Goal: Find specific page/section: Find specific page/section

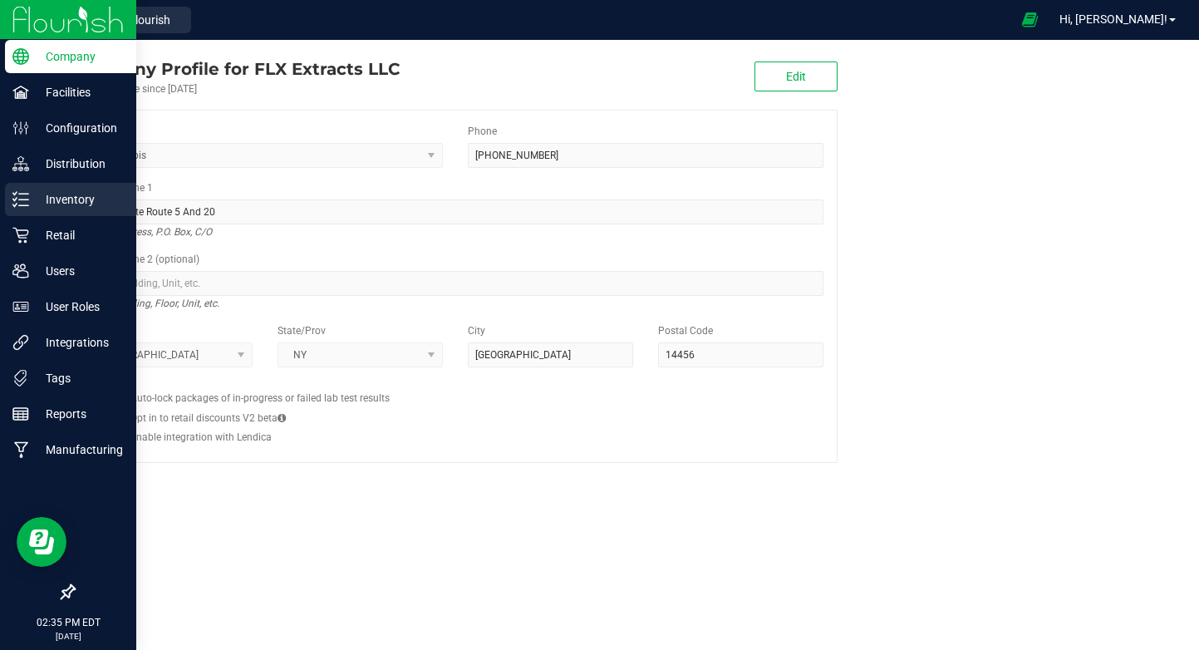
click at [42, 209] on p "Inventory" at bounding box center [79, 199] width 100 height 20
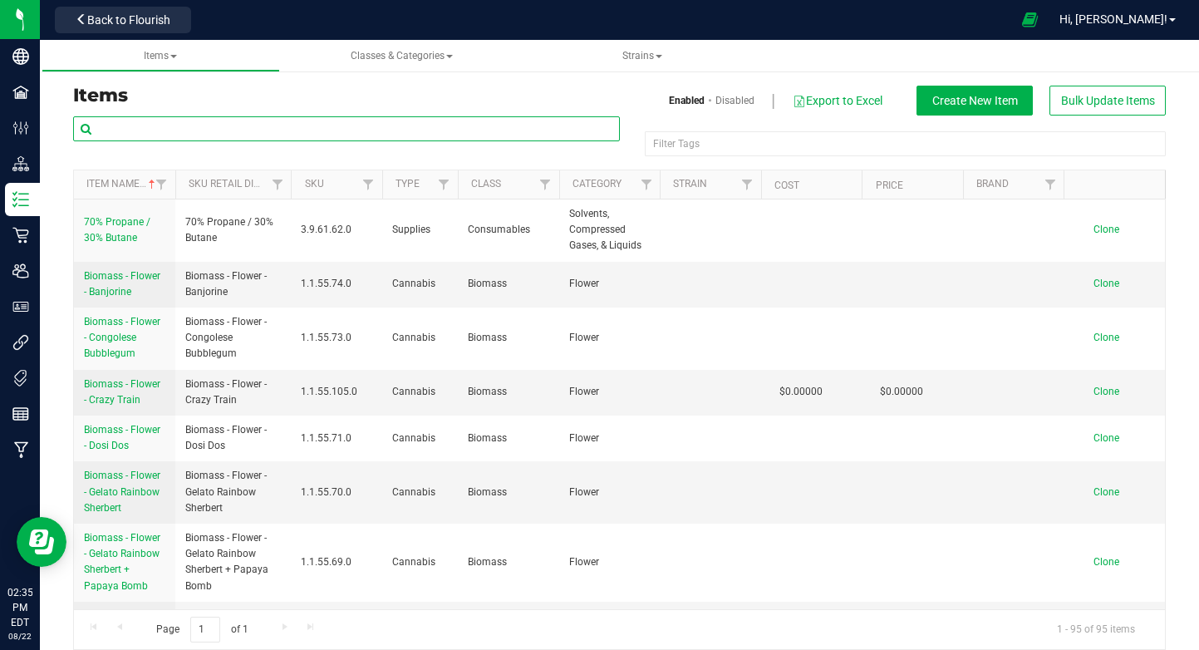
click at [270, 129] on input "text" at bounding box center [346, 128] width 547 height 25
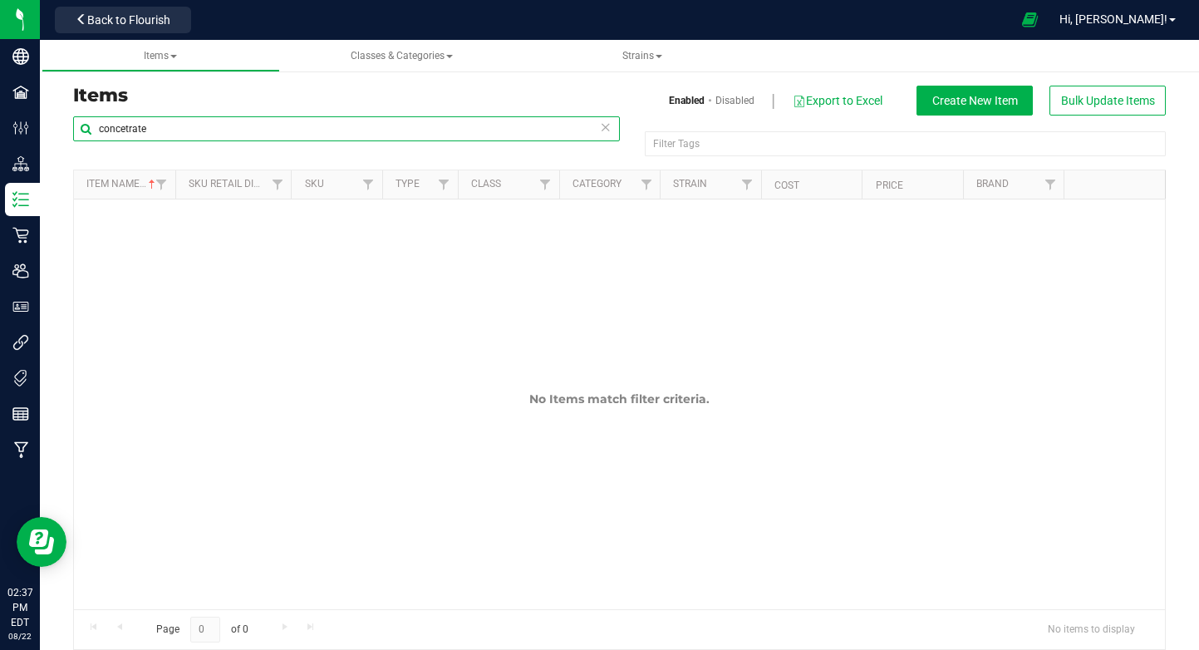
click at [177, 134] on input "concetrate" at bounding box center [346, 128] width 547 height 25
type input "[PERSON_NAME] graphics"
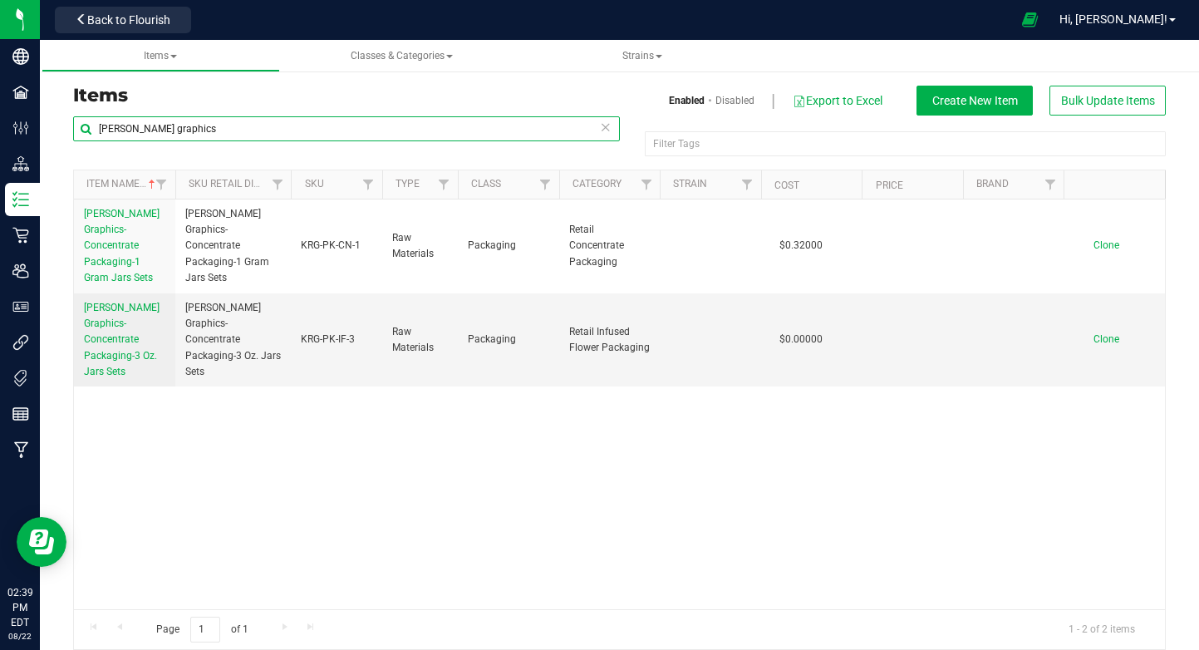
click at [312, 130] on input "[PERSON_NAME] graphics" at bounding box center [346, 128] width 547 height 25
